Goal: Task Accomplishment & Management: Manage account settings

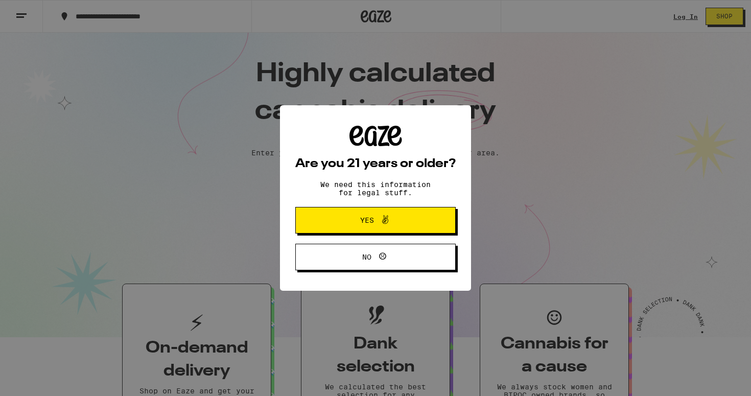
click at [387, 226] on icon at bounding box center [385, 219] width 12 height 12
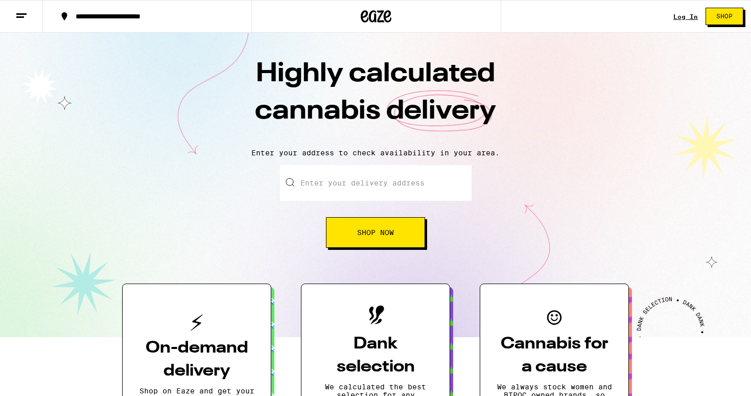
click at [681, 20] on div "Log In" at bounding box center [685, 16] width 25 height 7
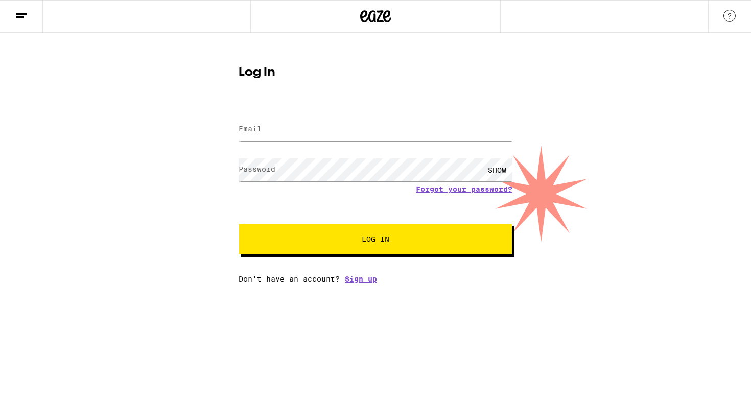
click at [259, 132] on label "Email" at bounding box center [249, 129] width 23 height 8
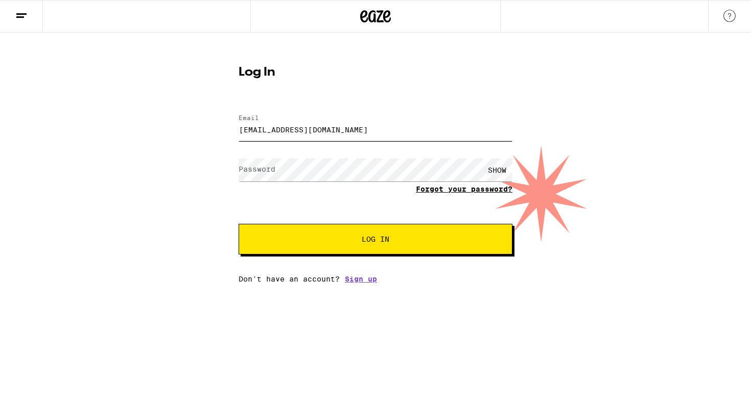
type input "[EMAIL_ADDRESS][DOMAIN_NAME]"
click at [483, 187] on link "Forgot your password?" at bounding box center [464, 189] width 97 height 8
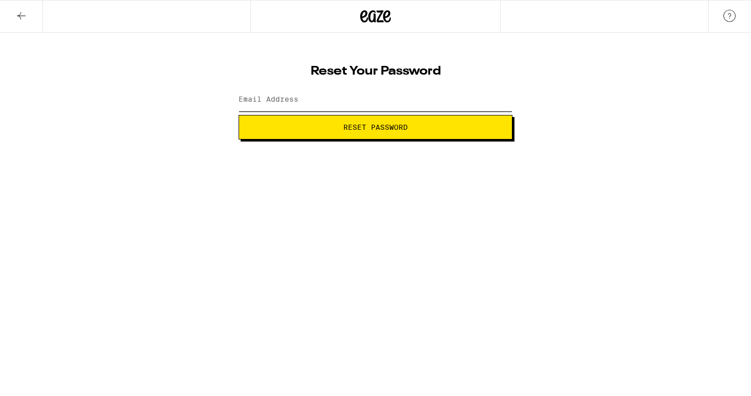
click at [313, 101] on input "Email Address" at bounding box center [375, 99] width 274 height 23
type input "[EMAIL_ADDRESS][DOMAIN_NAME]"
click at [355, 132] on button "Reset Password" at bounding box center [375, 127] width 274 height 25
